Goal: Transaction & Acquisition: Book appointment/travel/reservation

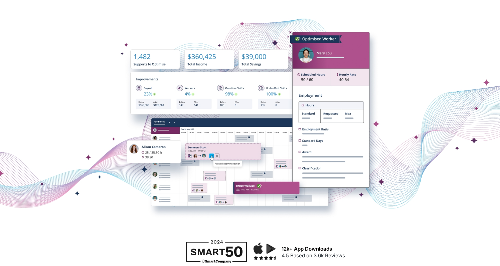
scroll to position [146, 0]
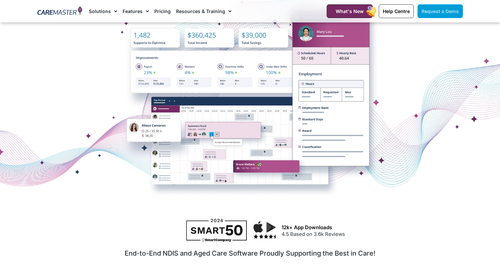
click at [452, 9] on span "Request a Demo" at bounding box center [440, 11] width 37 height 6
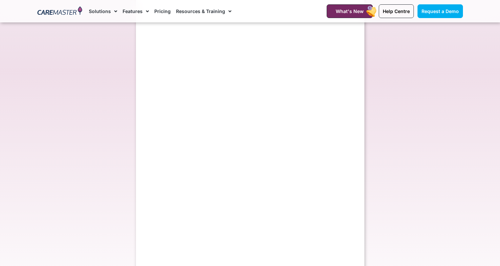
scroll to position [189, 0]
select select "**"
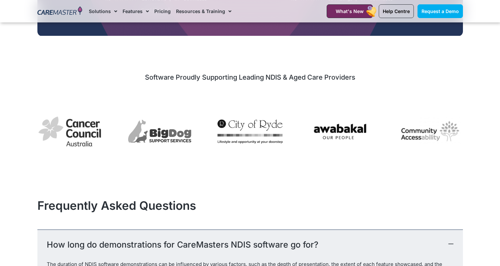
scroll to position [672, 0]
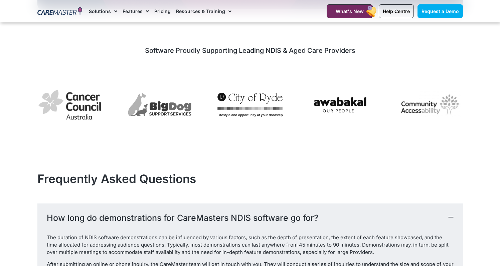
click at [167, 14] on link "Pricing" at bounding box center [162, 11] width 16 height 22
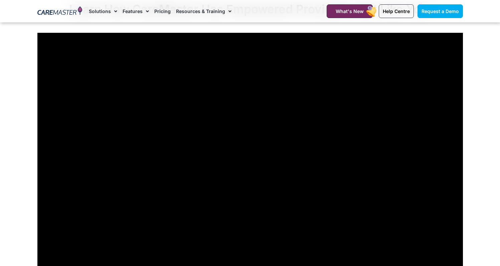
scroll to position [2217, 0]
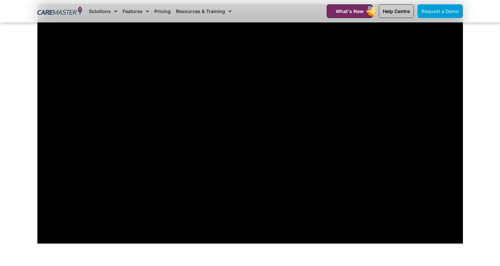
click at [450, 13] on span "Request a Demo" at bounding box center [440, 11] width 37 height 6
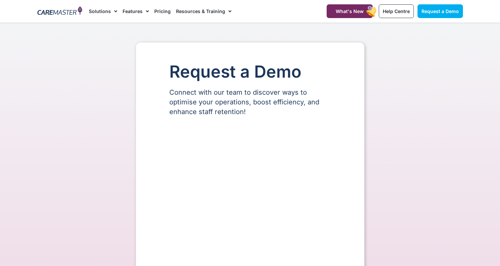
select select "**"
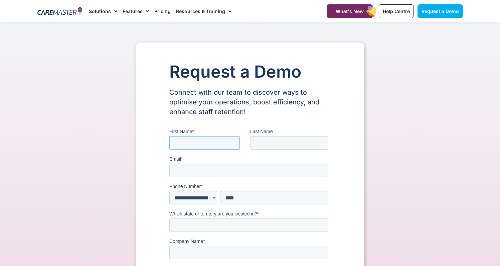
click at [198, 141] on input "First Name *" at bounding box center [204, 142] width 71 height 13
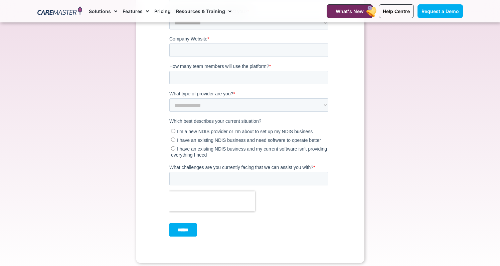
scroll to position [308, 0]
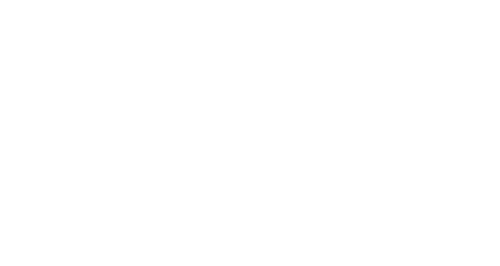
scroll to position [73, 0]
